Goal: Use online tool/utility: Utilize a website feature to perform a specific function

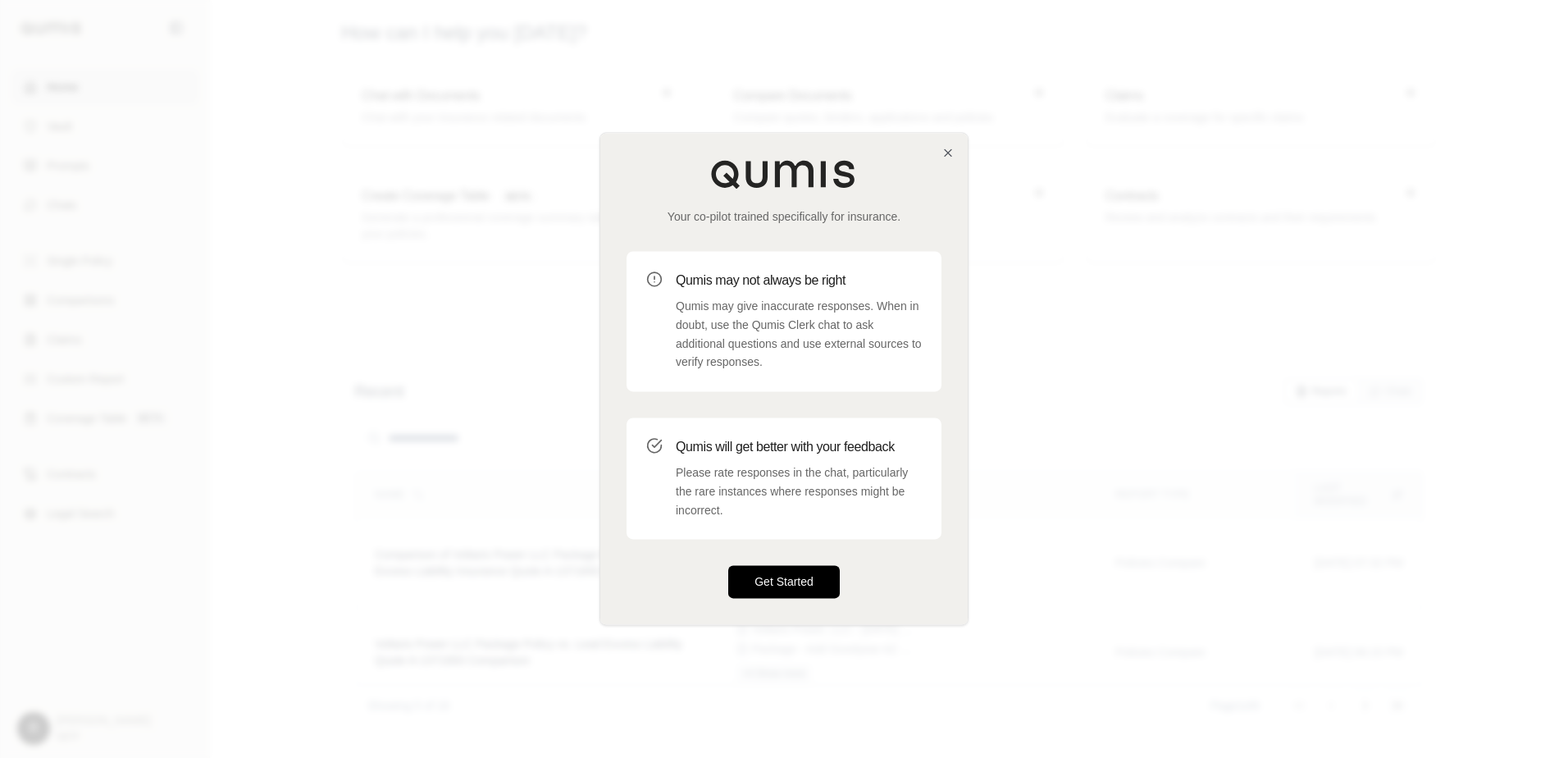
click at [805, 577] on button "Get Started" at bounding box center [784, 583] width 112 height 33
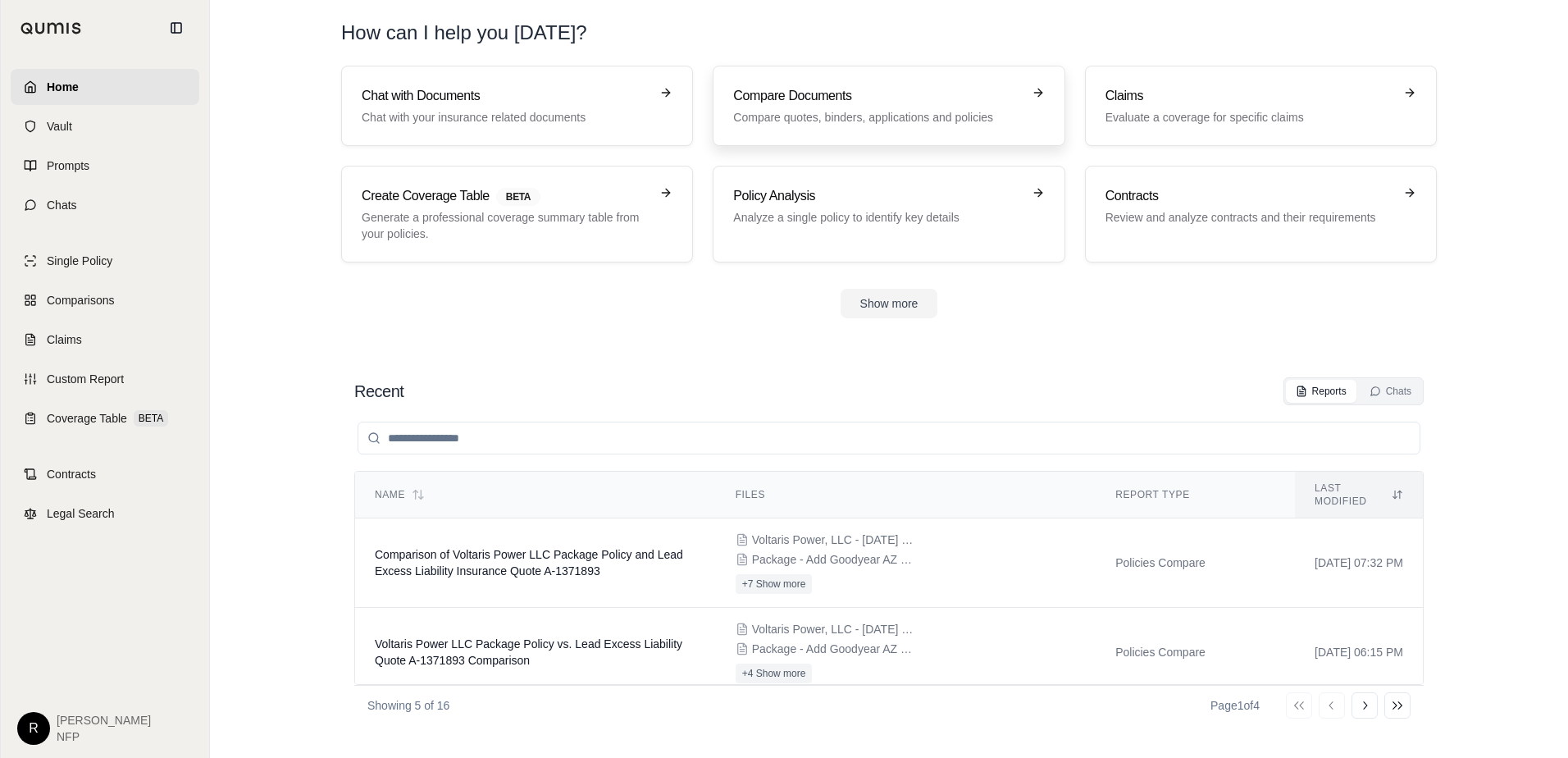
click at [832, 113] on p "Compare quotes, binders, applications and policies" at bounding box center [878, 117] width 288 height 17
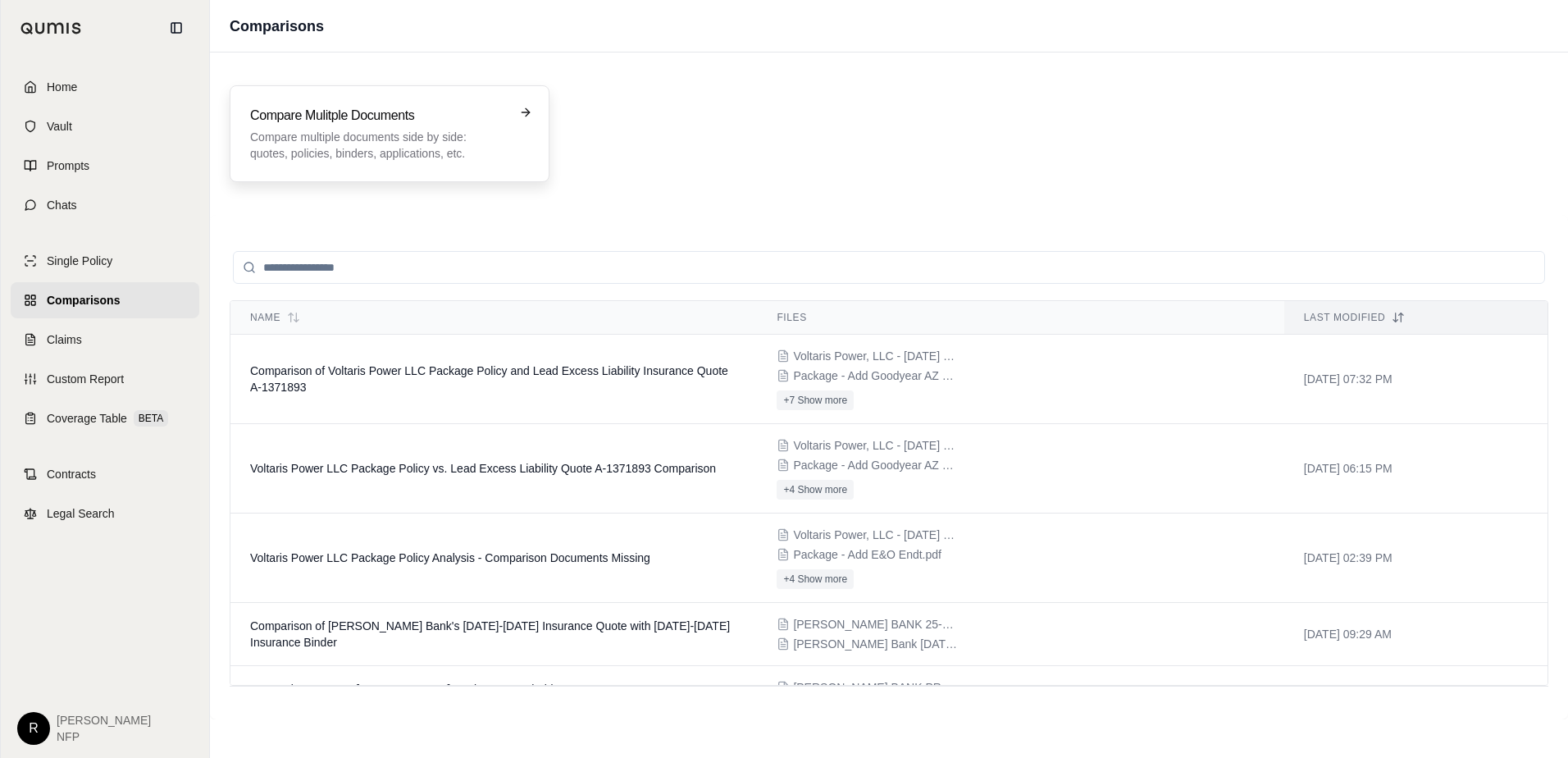
click at [443, 133] on p "Compare multiple documents side by side: quotes, policies, binders, application…" at bounding box center [378, 145] width 256 height 33
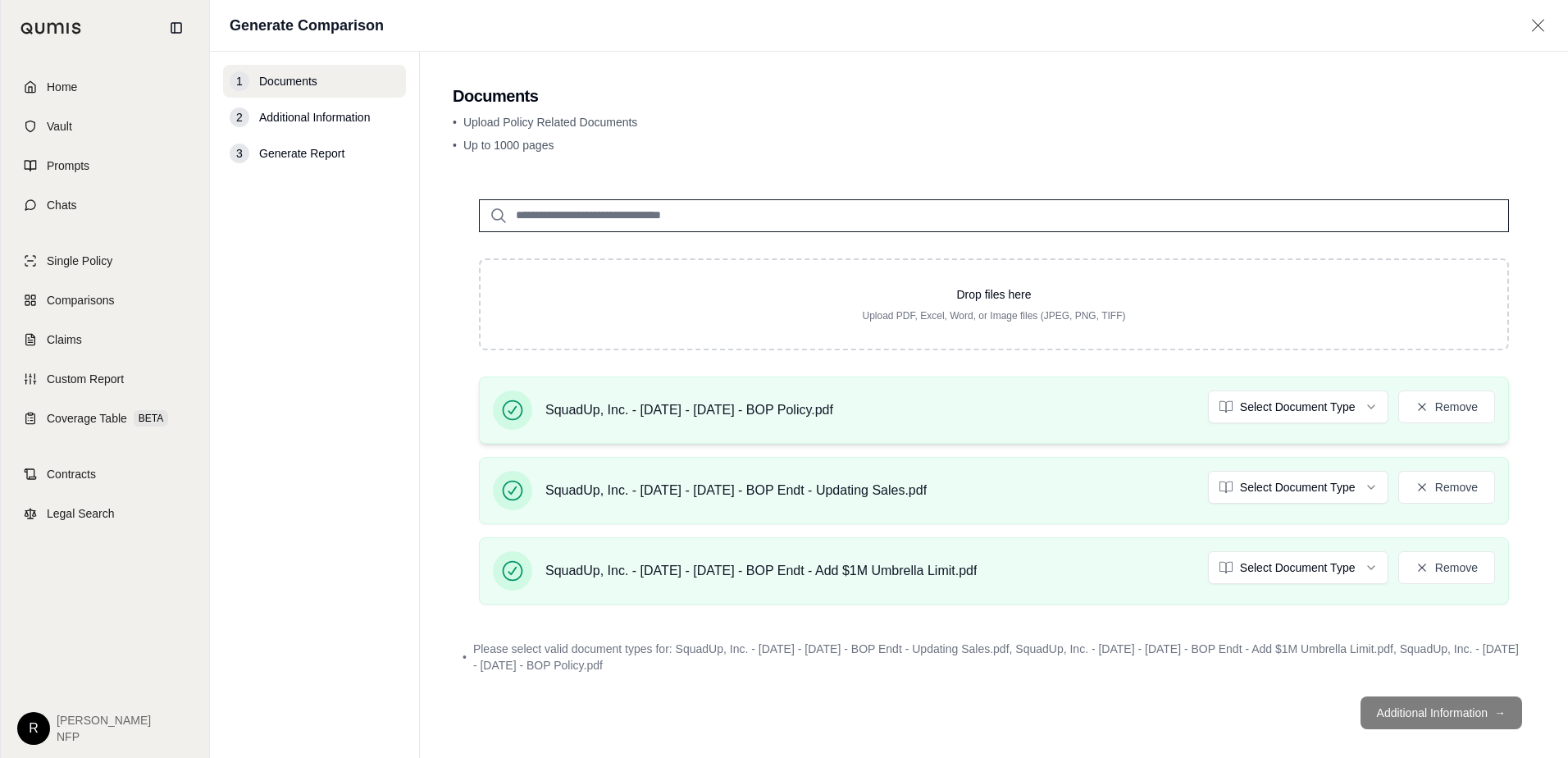
click at [1268, 423] on div "SquadUp, Inc. - [DATE] - [DATE] - BOP Policy.pdf Select Document Type Remove" at bounding box center [994, 409] width 1002 height 39
click at [1267, 413] on html "Home Vault Prompts Chats Single Policy Comparisons Claims Custom Report Coverag…" at bounding box center [784, 379] width 1568 height 758
click at [1267, 492] on html "Home Vault Prompts Chats Single Policy Comparisons Claims Custom Report Coverag…" at bounding box center [784, 379] width 1568 height 758
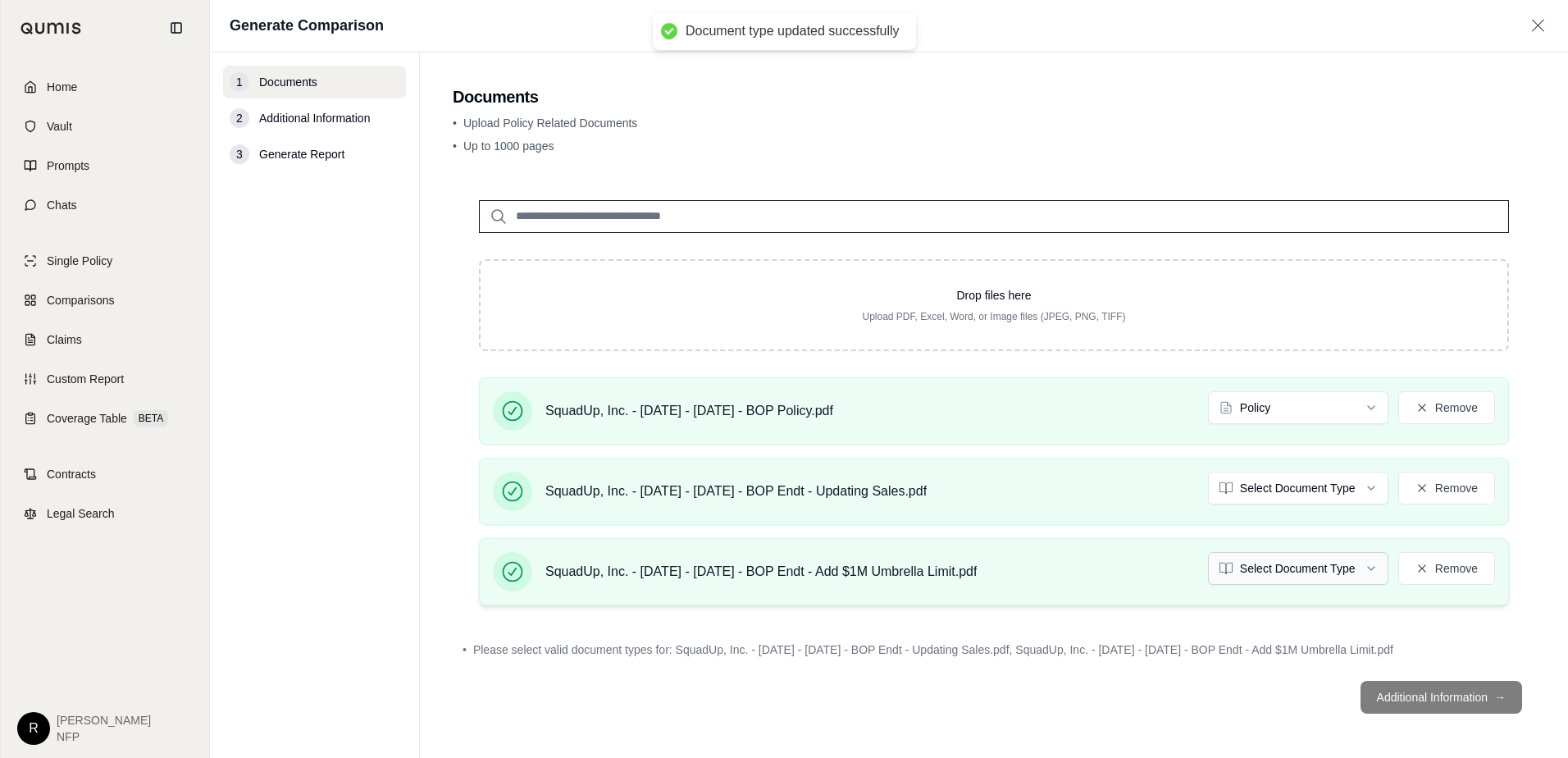
click at [1267, 563] on html "Document type updated successfully Home Vault Prompts Chats Single Policy Compa…" at bounding box center [784, 379] width 1568 height 758
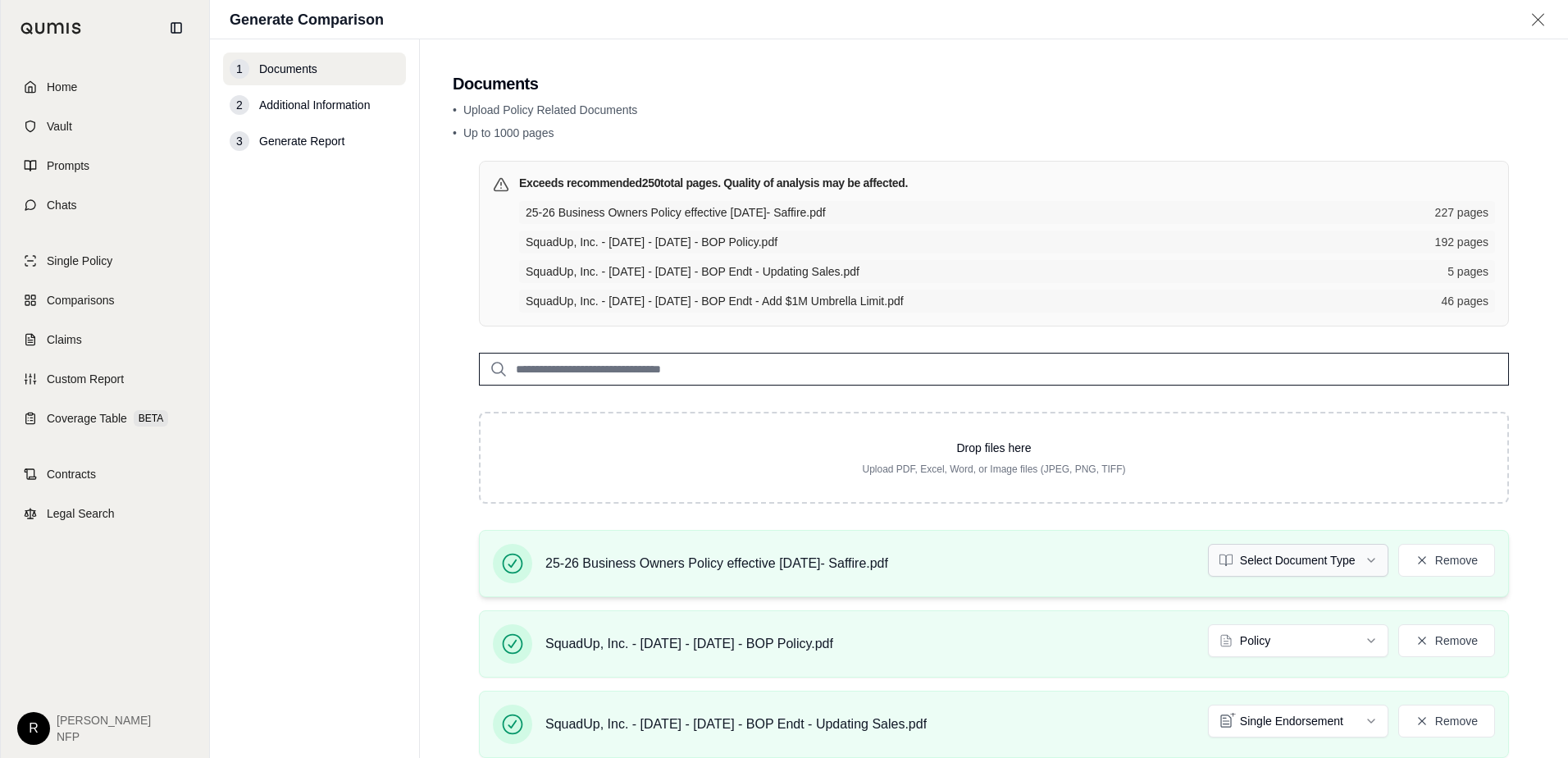
click at [1259, 565] on html "Home Vault Prompts Chats Single Policy Comparisons Claims Custom Report Coverag…" at bounding box center [784, 379] width 1568 height 758
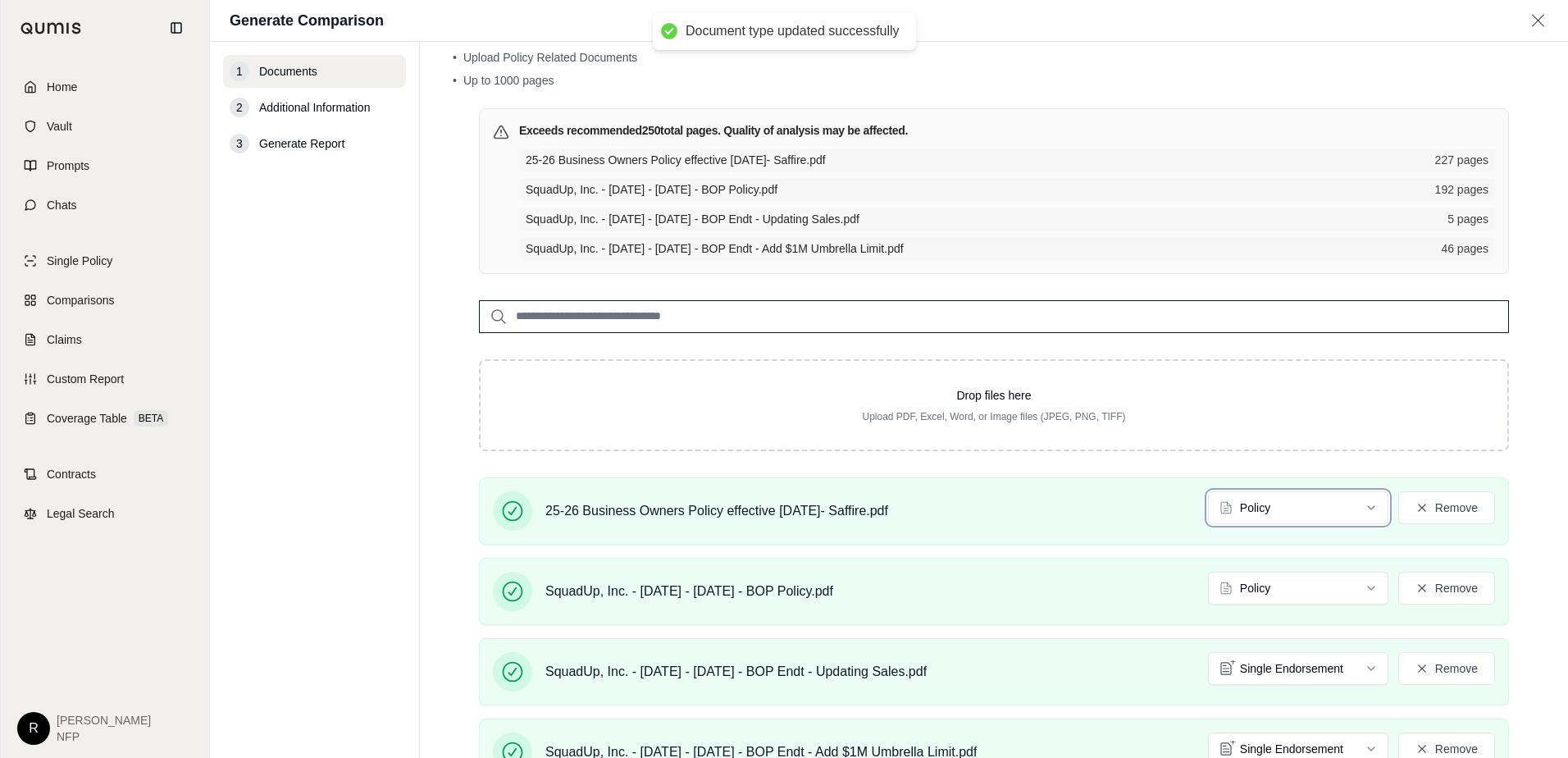
scroll to position [164, 0]
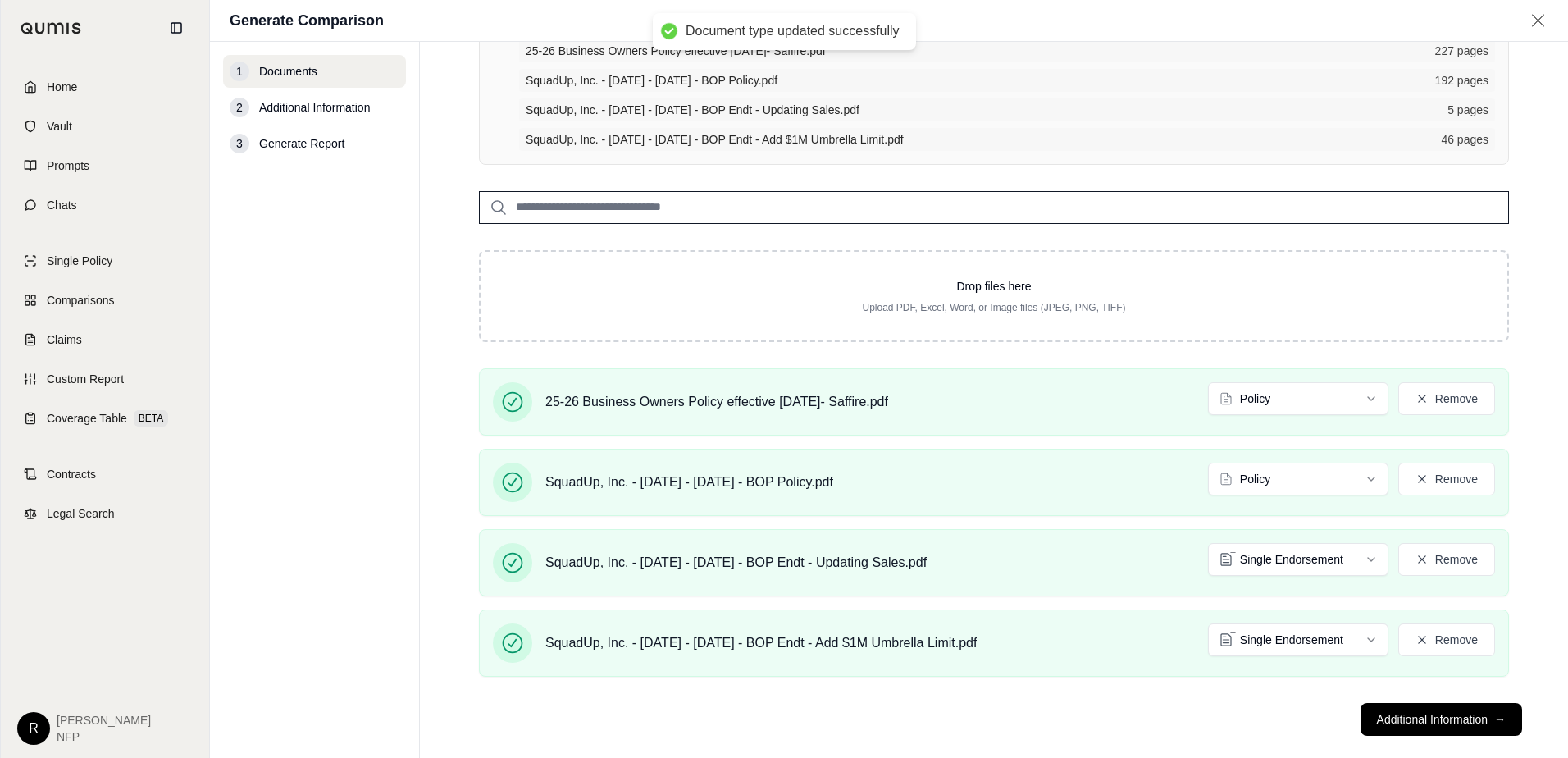
click at [1424, 713] on button "Additional Information →" at bounding box center [1441, 719] width 162 height 33
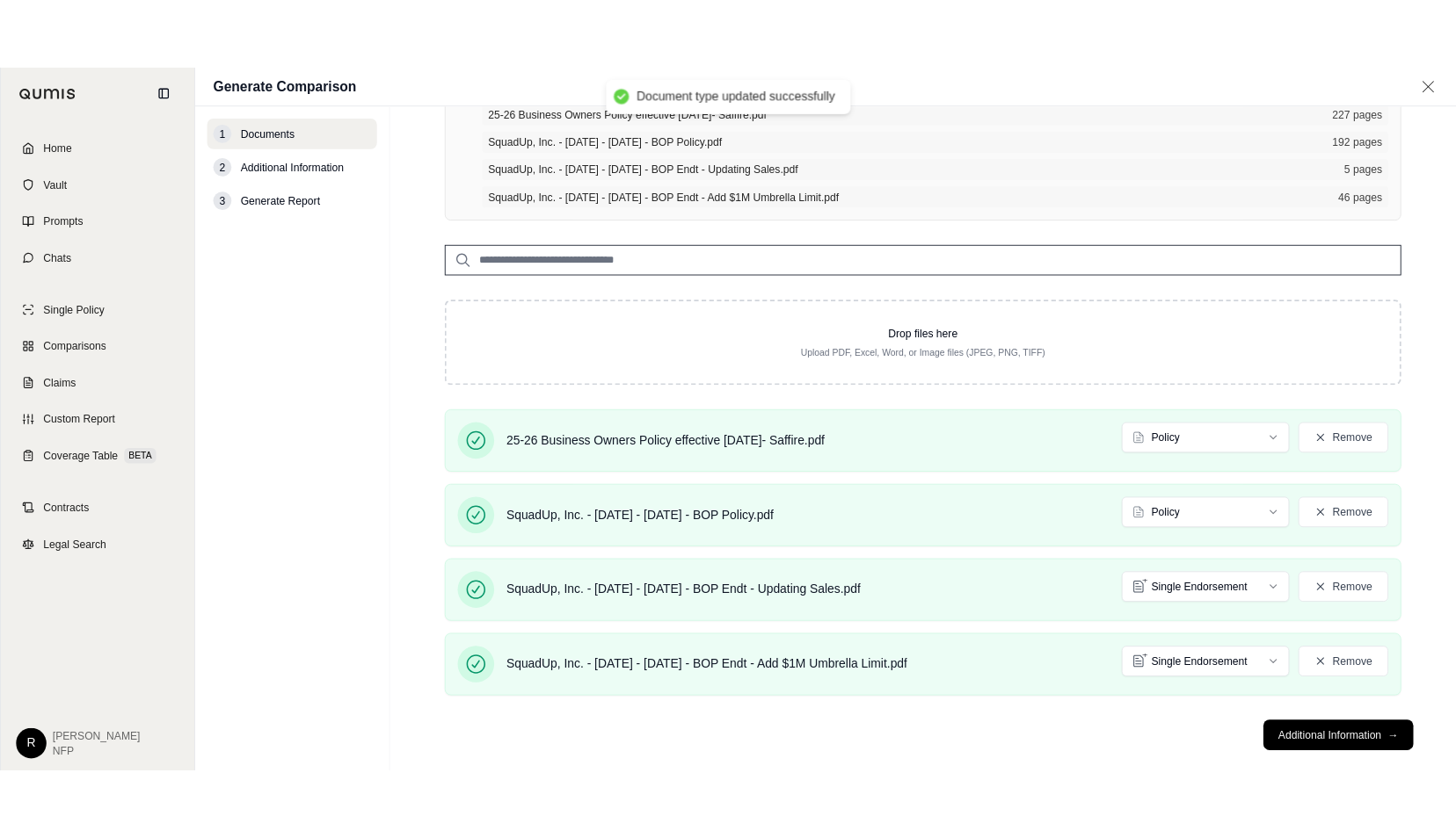
scroll to position [0, 0]
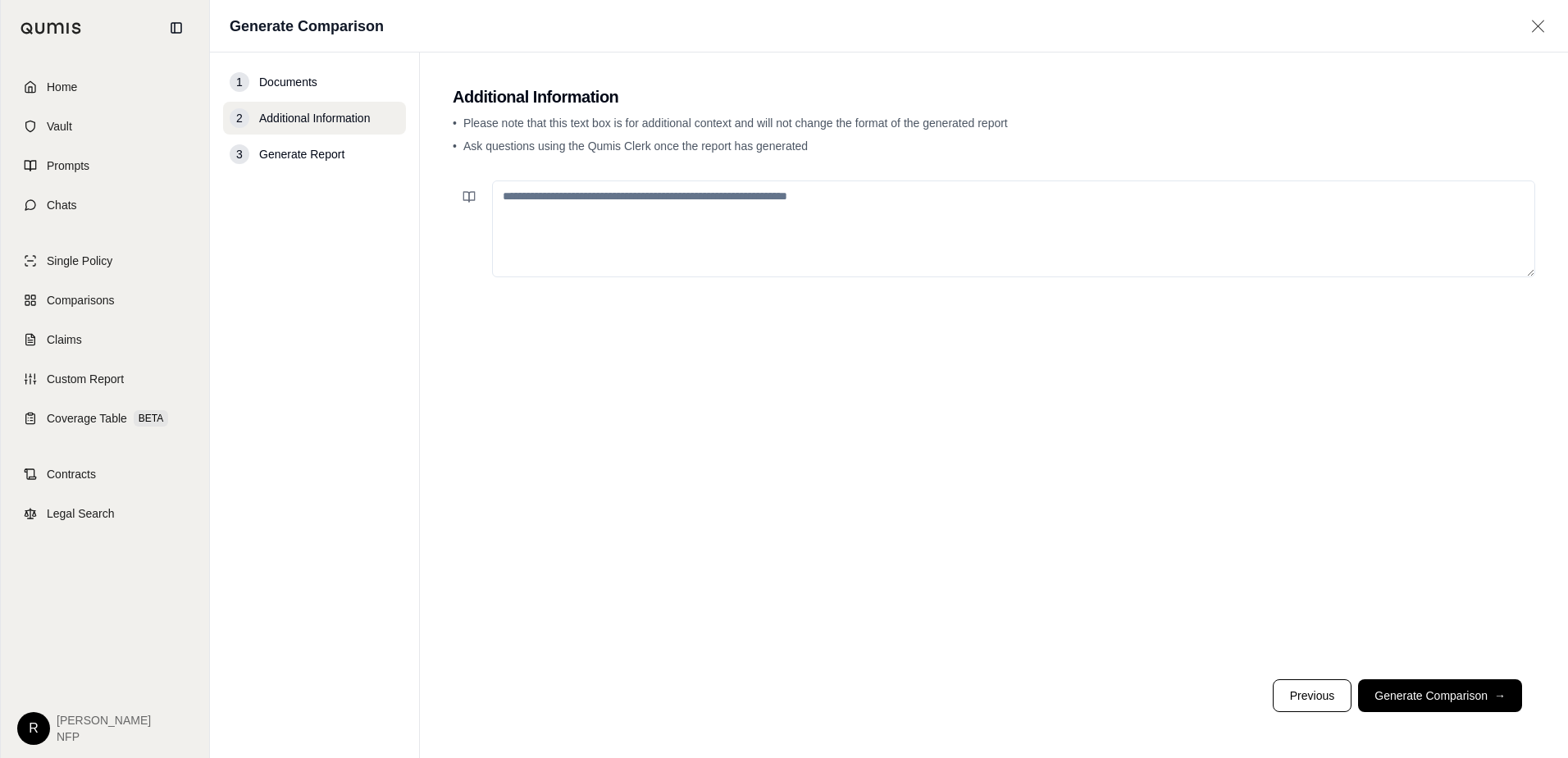
click at [608, 227] on textarea at bounding box center [1014, 229] width 1044 height 96
type textarea "**********"
click at [1468, 712] on footer "Previous Generate Comparison →" at bounding box center [993, 696] width 1082 height 59
click at [1465, 705] on button "Generate Comparison →" at bounding box center [1440, 696] width 164 height 33
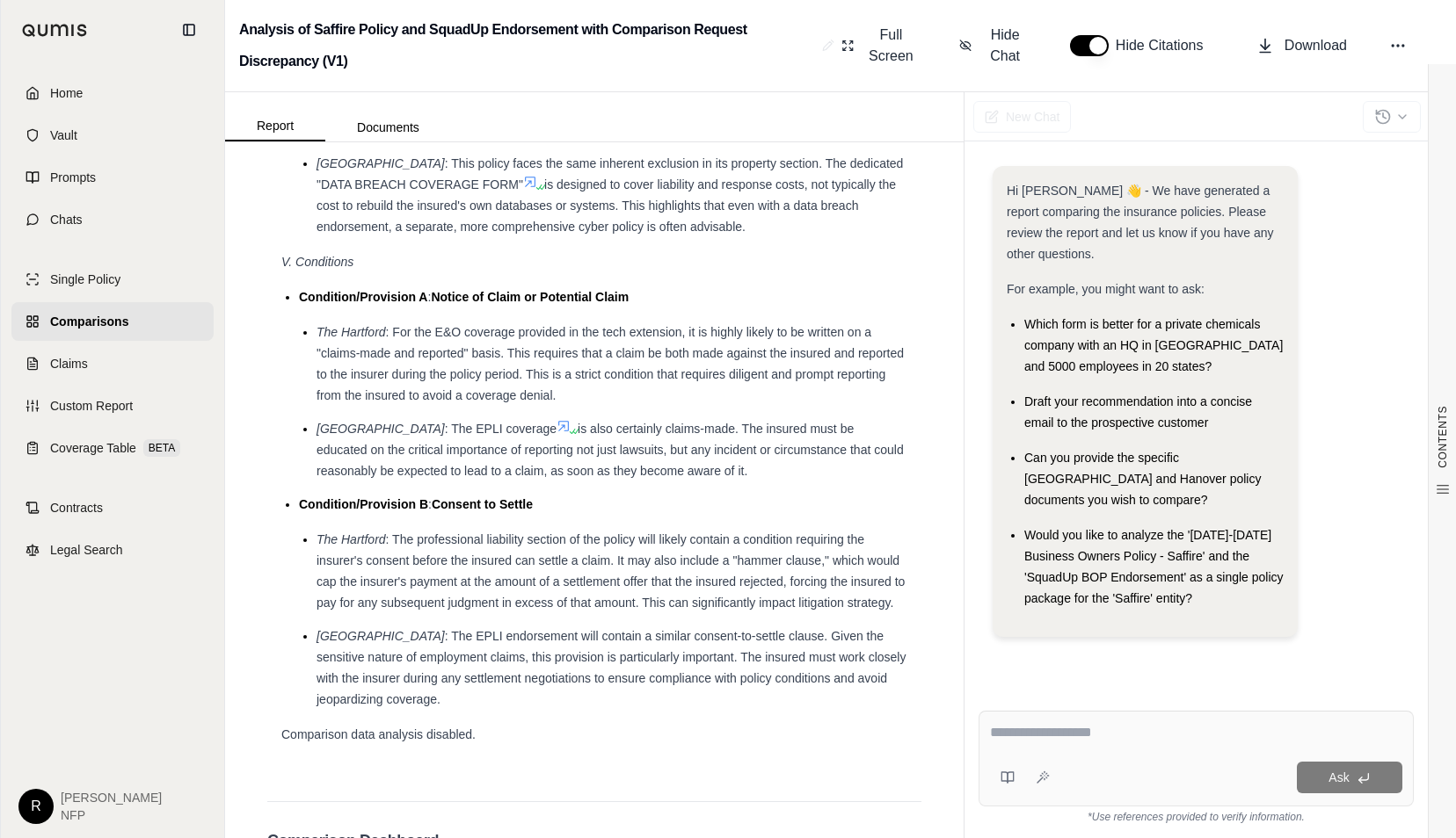
scroll to position [3691, 0]
